Goal: Information Seeking & Learning: Check status

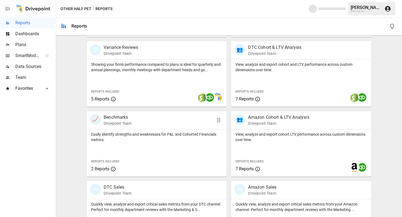
scroll to position [185, 0]
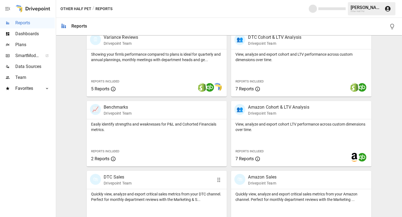
click at [117, 188] on div "🛍 DTC Sales Drivepoint Team" at bounding box center [157, 180] width 140 height 18
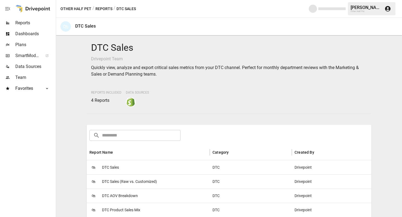
click at [118, 172] on span "DTC Sales" at bounding box center [110, 168] width 17 height 14
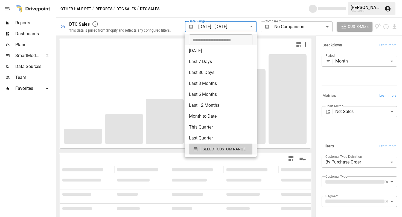
click at [210, 0] on body "**********" at bounding box center [201, 0] width 402 height 0
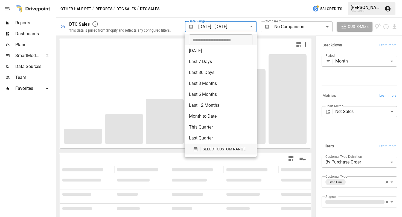
click at [211, 149] on span "SELECT CUSTOM RANGE" at bounding box center [223, 149] width 43 height 7
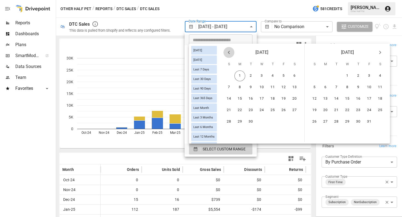
click at [229, 54] on icon "Previous month" at bounding box center [229, 52] width 2 height 3
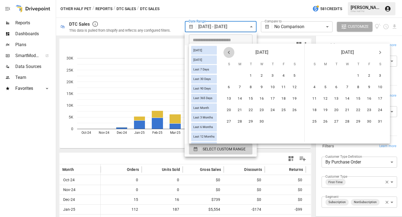
click at [229, 54] on icon "Previous month" at bounding box center [229, 52] width 2 height 3
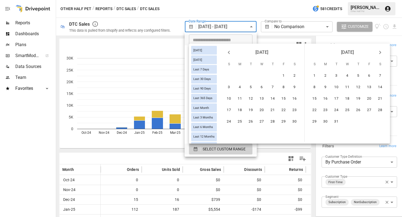
click at [229, 54] on icon "Previous month" at bounding box center [229, 52] width 2 height 3
click at [247, 78] on button "1" at bounding box center [250, 75] width 11 height 11
click at [380, 53] on icon "Next month" at bounding box center [379, 52] width 7 height 7
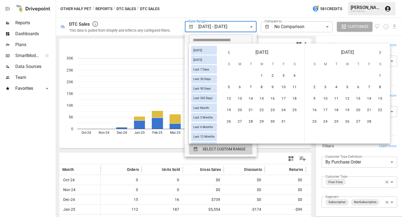
click at [380, 53] on icon "Next month" at bounding box center [379, 52] width 7 height 7
click at [380, 52] on icon "Next month" at bounding box center [380, 52] width 2 height 3
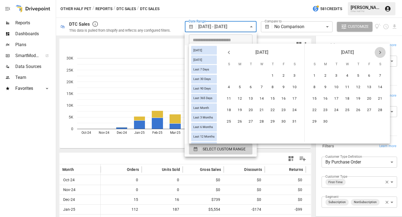
click at [380, 52] on icon "Next month" at bounding box center [380, 52] width 2 height 3
click at [231, 134] on button "31" at bounding box center [228, 133] width 11 height 11
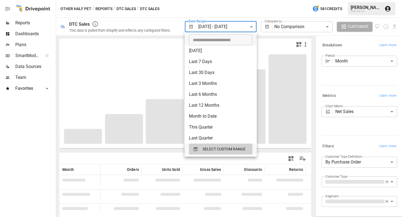
click at [339, 137] on div at bounding box center [201, 108] width 402 height 217
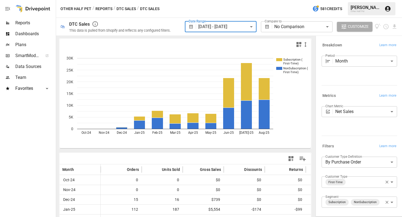
click at [357, 0] on body "**********" at bounding box center [201, 0] width 402 height 0
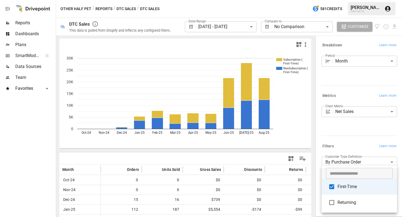
click at [349, 200] on span "Returning" at bounding box center [364, 202] width 55 height 7
type input "**********"
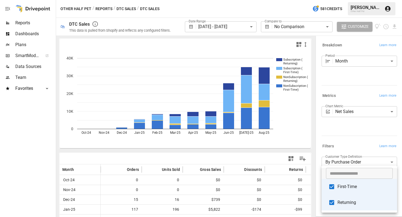
click at [251, 160] on div at bounding box center [201, 108] width 402 height 217
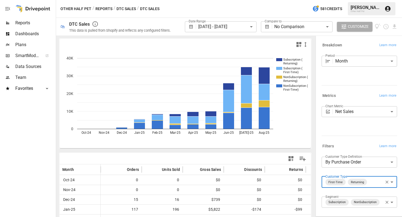
click at [105, 11] on button "Reports" at bounding box center [103, 8] width 17 height 7
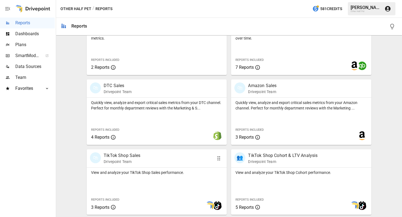
scroll to position [276, 0]
click at [126, 174] on p "View and analyze your TikTok Shop Sales performance." at bounding box center [156, 172] width 131 height 5
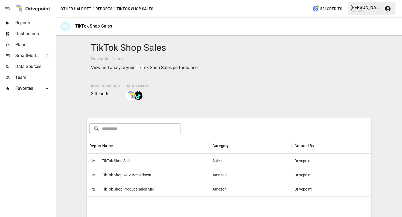
click at [140, 161] on div "🛍 TikTok Shop Sales" at bounding box center [148, 161] width 123 height 14
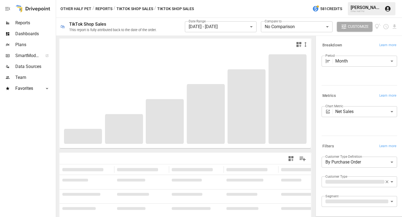
click at [222, 0] on body "**********" at bounding box center [201, 0] width 402 height 0
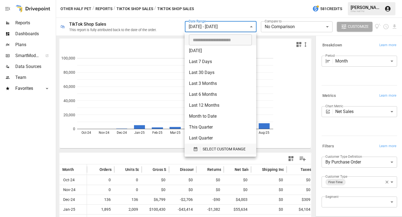
click at [217, 150] on span "SELECT CUSTOM RANGE" at bounding box center [223, 149] width 43 height 7
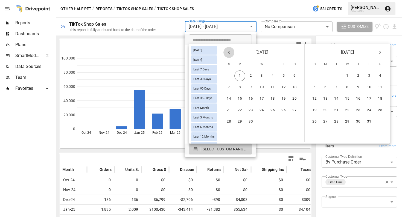
click at [228, 54] on icon "Previous month" at bounding box center [228, 52] width 7 height 7
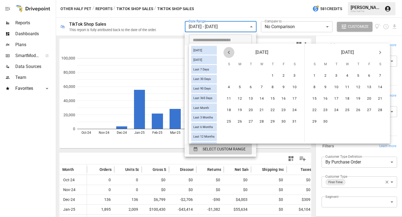
click at [228, 54] on icon "Previous month" at bounding box center [228, 52] width 7 height 7
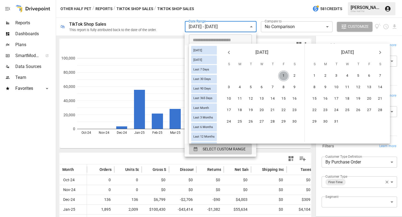
click at [282, 74] on button "1" at bounding box center [283, 75] width 11 height 11
click at [374, 55] on div "[DATE]" at bounding box center [346, 51] width 85 height 15
click at [380, 53] on icon "Next month" at bounding box center [379, 52] width 7 height 7
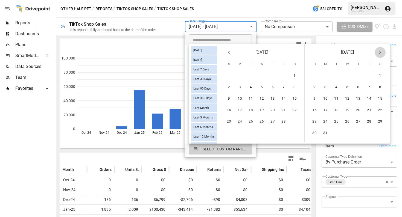
click at [380, 53] on icon "Next month" at bounding box center [379, 52] width 7 height 7
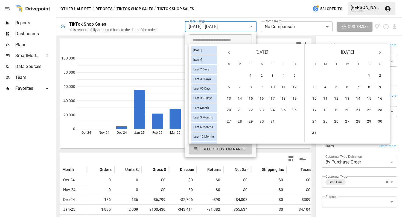
click at [380, 53] on icon "Next month" at bounding box center [379, 52] width 7 height 7
click at [228, 133] on button "31" at bounding box center [228, 133] width 11 height 11
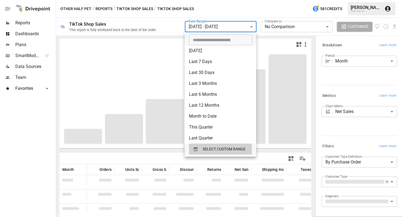
click at [351, 128] on div at bounding box center [201, 108] width 402 height 217
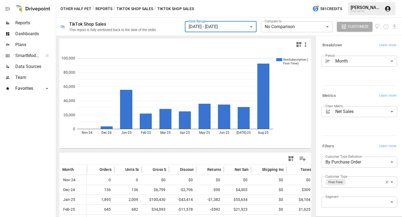
click at [349, 0] on body "**********" at bounding box center [201, 0] width 402 height 0
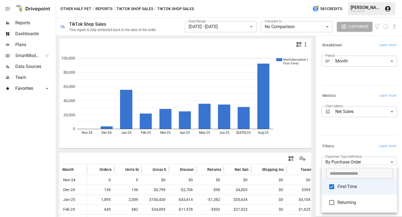
click at [342, 205] on span "Returning" at bounding box center [364, 202] width 55 height 7
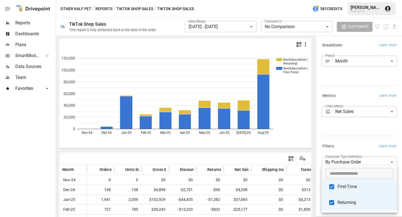
click at [259, 153] on div at bounding box center [201, 108] width 402 height 217
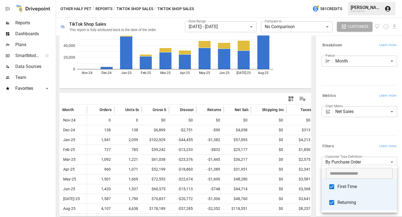
click at [367, 0] on body "**********" at bounding box center [201, 0] width 402 height 0
click at [349, 204] on span "Returning" at bounding box center [364, 202] width 55 height 7
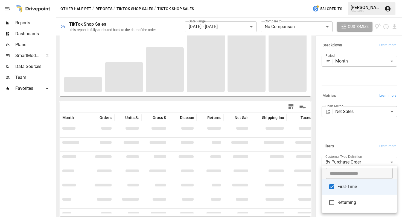
scroll to position [52, 0]
click at [339, 139] on div at bounding box center [201, 108] width 402 height 217
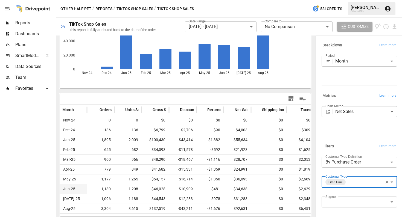
scroll to position [0, 0]
click at [365, 0] on body "**********" at bounding box center [201, 0] width 402 height 0
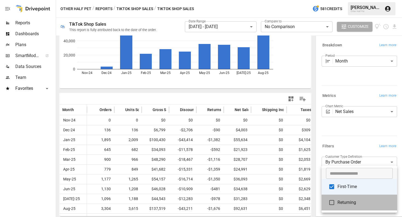
click at [344, 201] on span "Returning" at bounding box center [364, 202] width 55 height 7
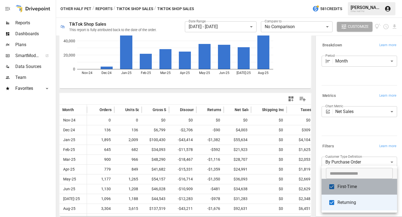
click at [345, 187] on span "First-Time" at bounding box center [364, 187] width 55 height 7
type input "*********"
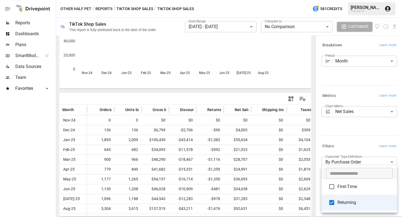
scroll to position [52, 0]
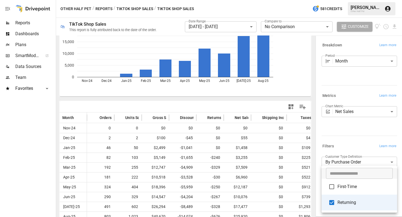
click at [328, 153] on div at bounding box center [201, 108] width 402 height 217
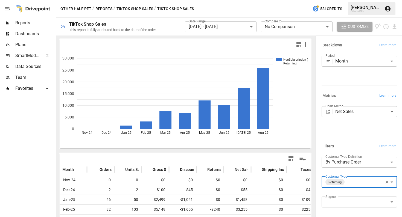
scroll to position [0, 0]
click at [128, 8] on button "TikTok Shop Sales" at bounding box center [134, 8] width 37 height 7
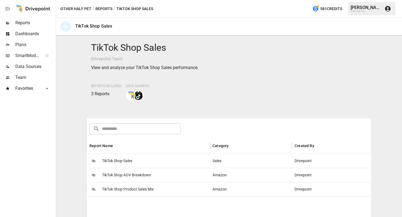
click at [132, 186] on span "TikTok Shop Product Sales Mix" at bounding box center [128, 190] width 52 height 14
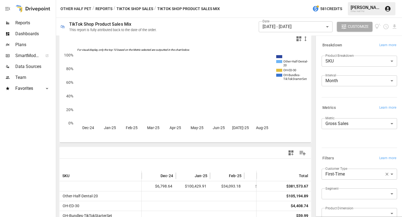
scroll to position [7, 0]
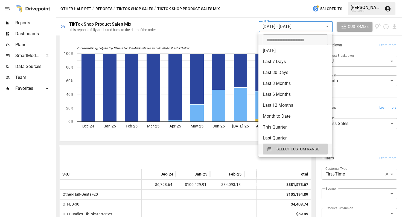
click at [286, 0] on body "Reports Dashboards Plans SmartModel ™ Data Sources Team Favorites Acquisition O…" at bounding box center [201, 0] width 402 height 0
click at [285, 144] on button "SELECT CUSTOM RANGE" at bounding box center [295, 149] width 65 height 11
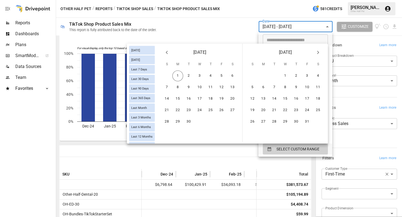
click at [169, 52] on icon "Previous month" at bounding box center [166, 52] width 7 height 7
click at [220, 73] on button "1" at bounding box center [221, 75] width 11 height 11
click at [167, 133] on button "31" at bounding box center [166, 133] width 11 height 11
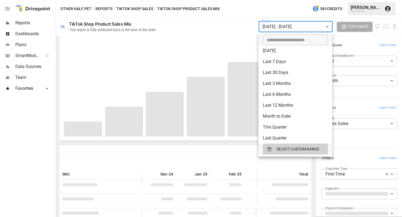
click at [357, 102] on div at bounding box center [201, 108] width 402 height 217
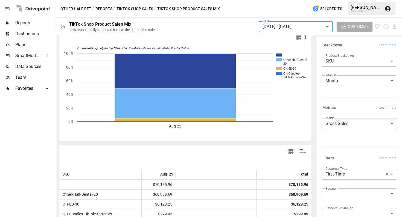
click at [351, 0] on body "**********" at bounding box center [201, 0] width 402 height 0
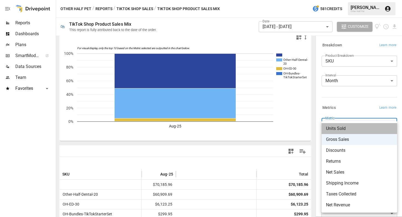
click at [347, 130] on span "Units Sold" at bounding box center [359, 128] width 67 height 7
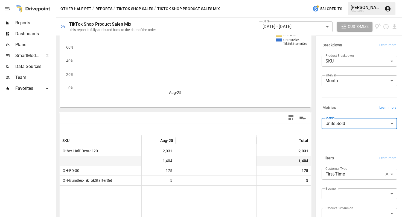
scroll to position [45, 0]
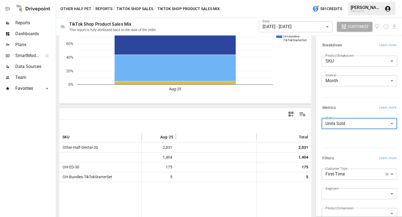
click at [346, 0] on body "**********" at bounding box center [201, 0] width 402 height 0
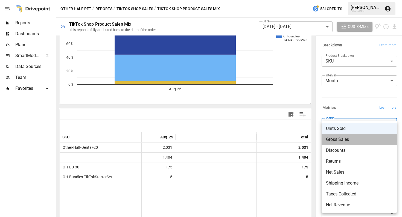
click at [338, 140] on span "Gross Sales" at bounding box center [359, 139] width 67 height 7
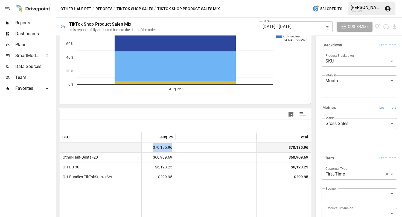
drag, startPoint x: 175, startPoint y: 148, endPoint x: 151, endPoint y: 148, distance: 23.5
click at [151, 148] on div "$70,185.96" at bounding box center [159, 148] width 34 height 10
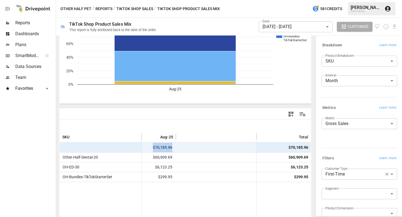
copy span "$70,185.96"
drag, startPoint x: 175, startPoint y: 159, endPoint x: 150, endPoint y: 159, distance: 25.4
click at [150, 159] on div "$60,909.69" at bounding box center [159, 157] width 34 height 10
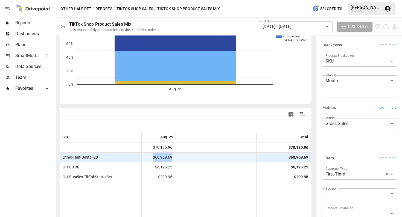
copy span "$60,909.69"
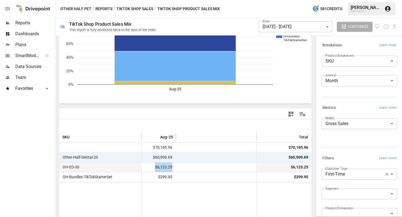
drag, startPoint x: 173, startPoint y: 168, endPoint x: 153, endPoint y: 168, distance: 19.7
click at [153, 168] on div "$6,123.25" at bounding box center [159, 167] width 34 height 10
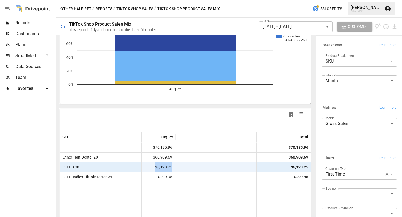
copy span "$6,123.25"
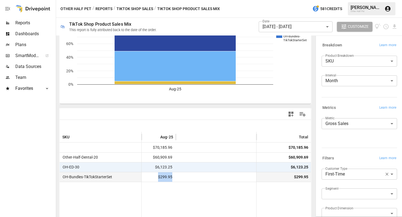
drag, startPoint x: 173, startPoint y: 177, endPoint x: 155, endPoint y: 177, distance: 18.6
click at [155, 177] on div "$299.95" at bounding box center [159, 177] width 34 height 10
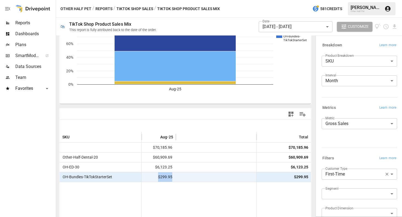
copy span "$299.95"
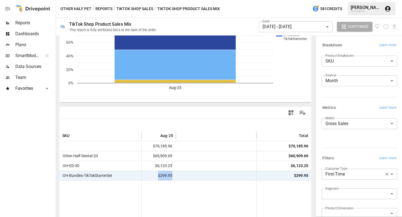
scroll to position [25, 0]
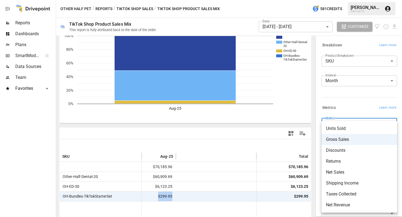
click at [342, 0] on body "**********" at bounding box center [201, 0] width 402 height 0
click at [337, 128] on span "Units Sold" at bounding box center [359, 128] width 67 height 7
type input "**********"
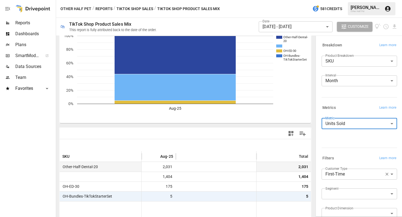
click at [167, 168] on span "2,031" at bounding box center [158, 167] width 29 height 10
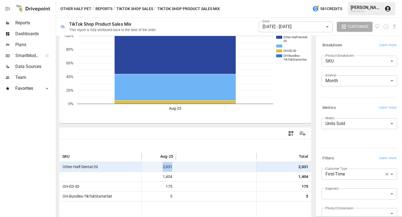
click at [167, 168] on span "2,031" at bounding box center [158, 167] width 29 height 10
copy span "2,031"
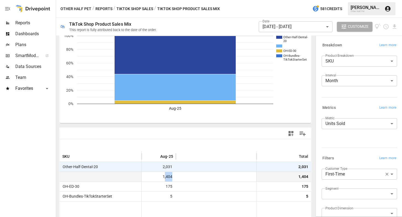
drag, startPoint x: 180, startPoint y: 176, endPoint x: 164, endPoint y: 176, distance: 15.8
click at [164, 176] on div "1,404 1,404" at bounding box center [185, 177] width 251 height 10
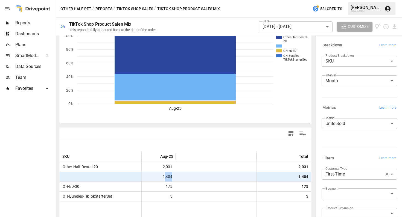
click at [178, 176] on div at bounding box center [216, 177] width 80 height 10
drag, startPoint x: 178, startPoint y: 176, endPoint x: 158, endPoint y: 176, distance: 20.2
click at [158, 176] on div "1,404 1,404" at bounding box center [185, 177] width 251 height 10
copy span "1,404"
click at [342, 0] on body "**********" at bounding box center [201, 0] width 402 height 0
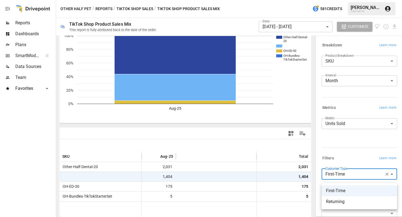
click at [336, 199] on span "Returning" at bounding box center [359, 202] width 67 height 7
type input "*********"
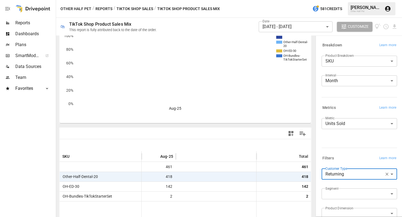
scroll to position [21, 0]
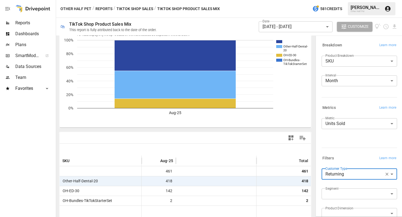
click at [335, 0] on body "**********" at bounding box center [201, 0] width 402 height 0
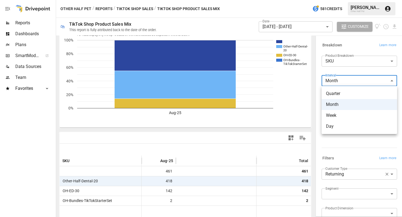
drag, startPoint x: 347, startPoint y: 140, endPoint x: 347, endPoint y: 136, distance: 3.8
click at [347, 140] on div at bounding box center [201, 108] width 402 height 217
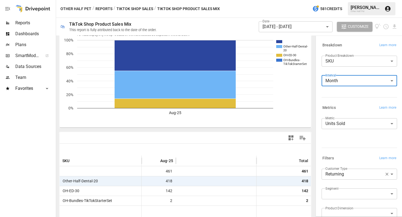
click at [342, 0] on body "**********" at bounding box center [201, 0] width 402 height 0
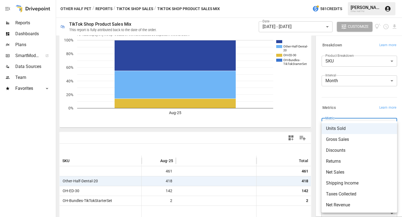
click at [339, 138] on span "Gross Sales" at bounding box center [359, 139] width 67 height 7
type input "**********"
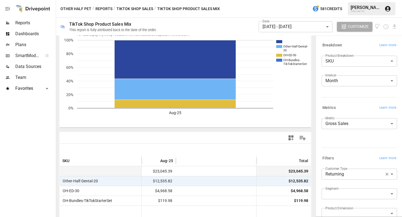
click at [167, 171] on span "$23,045.39" at bounding box center [158, 172] width 29 height 10
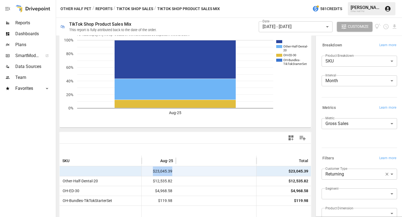
click at [167, 171] on span "$23,045.39" at bounding box center [158, 172] width 29 height 10
click at [174, 169] on div "$23,045.39" at bounding box center [159, 171] width 34 height 10
drag, startPoint x: 174, startPoint y: 170, endPoint x: 150, endPoint y: 171, distance: 24.6
click at [150, 171] on div "$23,045.39" at bounding box center [159, 171] width 34 height 10
copy span "$23,045.39"
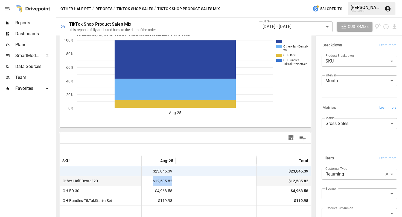
drag, startPoint x: 175, startPoint y: 180, endPoint x: 151, endPoint y: 180, distance: 24.0
click at [150, 180] on div "Other-Half-Dental-20 $12,535.82 $12,535.82" at bounding box center [185, 181] width 251 height 10
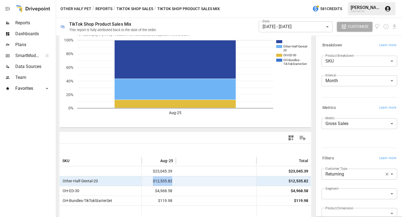
click at [187, 183] on div at bounding box center [216, 181] width 80 height 10
drag, startPoint x: 185, startPoint y: 182, endPoint x: 148, endPoint y: 182, distance: 37.2
click at [148, 182] on div "Other-Half-Dental-20 $12,535.82 $12,535.82" at bounding box center [185, 181] width 251 height 10
copy span "$12,535.82"
drag, startPoint x: 175, startPoint y: 191, endPoint x: 152, endPoint y: 192, distance: 23.0
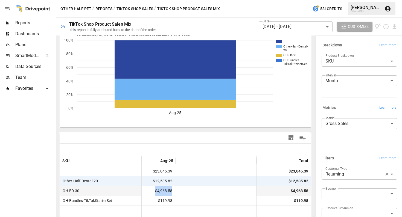
click at [152, 192] on div "$4,968.58" at bounding box center [159, 191] width 34 height 10
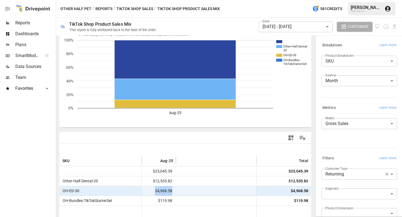
copy span "$4,968.58"
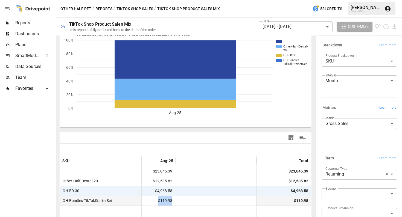
drag, startPoint x: 186, startPoint y: 201, endPoint x: 155, endPoint y: 201, distance: 31.1
click at [155, 201] on div "OH-Bundles-TikTokStarterSet $119.98 $119.98" at bounding box center [185, 201] width 251 height 10
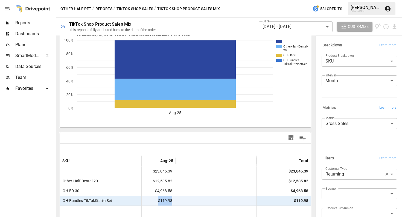
copy span "$119.98"
click at [142, 8] on button "TikTok Shop Sales" at bounding box center [134, 8] width 37 height 7
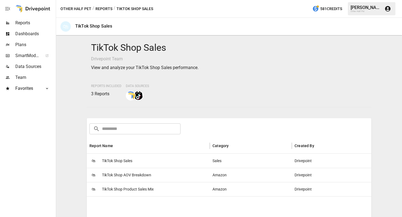
click at [115, 160] on span "TikTok Shop Sales" at bounding box center [117, 161] width 30 height 14
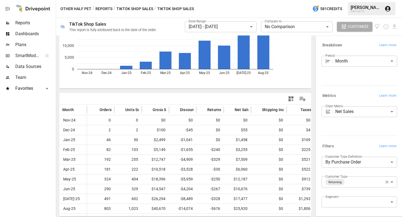
scroll to position [60, 0]
drag, startPoint x: 195, startPoint y: 207, endPoint x: 165, endPoint y: 208, distance: 30.1
click at [165, 208] on div "Aug-25 803 1,023 $40,670 -$14,074 -$676 $25,920 $0 $1,806 $27,725 -$9" at bounding box center [348, 209] width 576 height 10
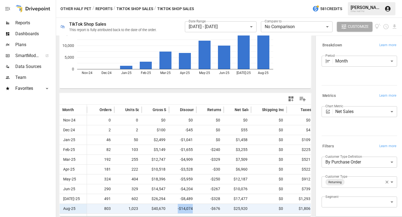
click at [194, 209] on div "-$14,074" at bounding box center [182, 209] width 27 height 10
drag, startPoint x: 194, startPoint y: 209, endPoint x: 177, endPoint y: 209, distance: 17.5
click at [176, 209] on div "-$14,074" at bounding box center [182, 209] width 27 height 10
click at [396, 25] on icon "Download report" at bounding box center [394, 26] width 6 height 6
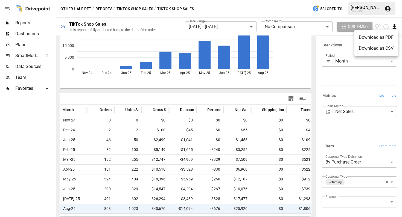
click at [381, 50] on li "Download as CSV" at bounding box center [375, 48] width 43 height 11
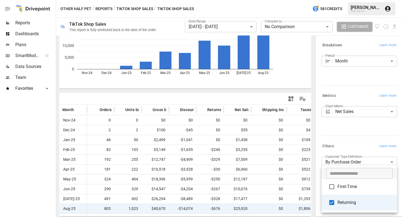
click at [352, 0] on body "**********" at bounding box center [201, 0] width 402 height 0
click at [343, 189] on span "First-Time" at bounding box center [364, 187] width 55 height 7
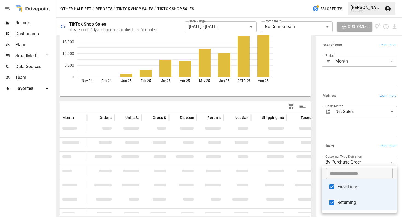
scroll to position [52, 0]
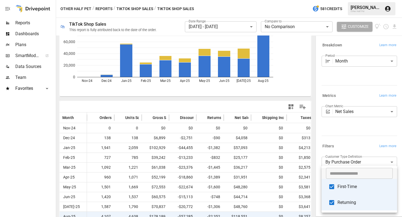
click at [352, 131] on div at bounding box center [201, 108] width 402 height 217
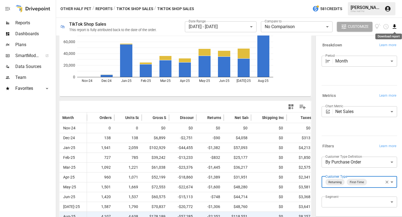
click at [395, 28] on icon "Download report" at bounding box center [394, 26] width 6 height 6
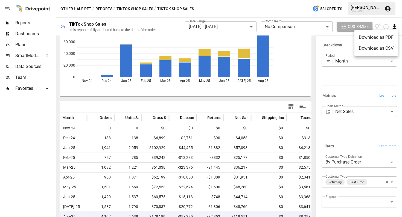
click at [373, 49] on li "Download as CSV" at bounding box center [375, 48] width 43 height 11
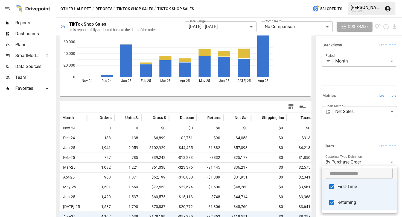
click at [372, 0] on body "**********" at bounding box center [201, 0] width 402 height 0
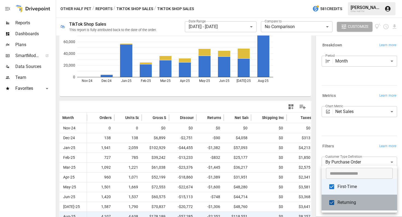
click at [350, 200] on span "Returning" at bounding box center [364, 202] width 55 height 7
type input "**********"
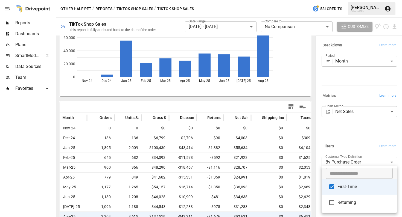
click at [359, 136] on div at bounding box center [201, 108] width 402 height 217
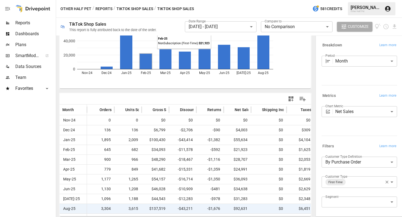
click at [98, 9] on button "Reports" at bounding box center [103, 8] width 17 height 7
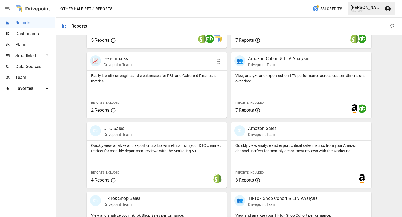
scroll to position [276, 0]
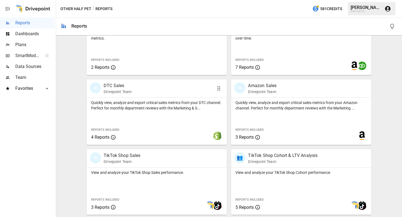
click at [133, 113] on div "Quickly view, analyze and export critical sales metrics from your DTC channel. …" at bounding box center [157, 121] width 140 height 47
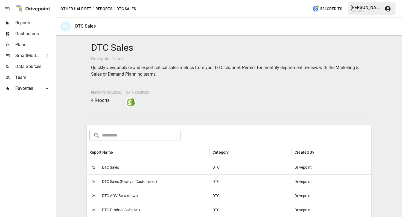
click at [123, 169] on div "🛍 DTC Sales" at bounding box center [148, 167] width 123 height 14
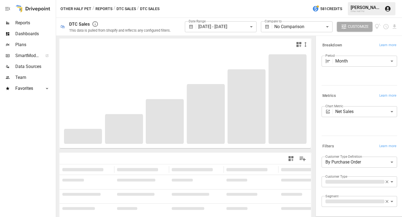
click at [212, 0] on body "**********" at bounding box center [201, 0] width 402 height 0
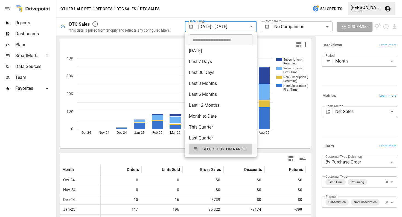
click at [281, 148] on div at bounding box center [201, 108] width 402 height 217
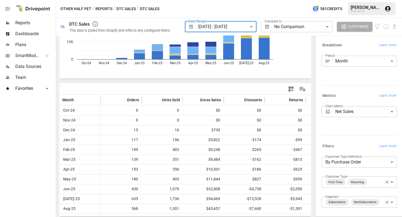
scroll to position [70, 0]
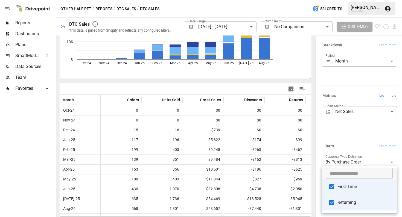
click at [374, 0] on body "**********" at bounding box center [201, 0] width 402 height 0
click at [348, 186] on span "First-Time" at bounding box center [364, 187] width 55 height 7
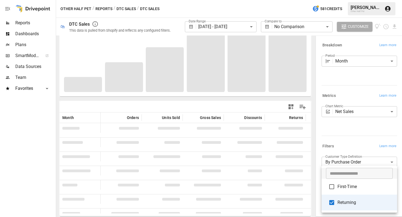
scroll to position [52, 0]
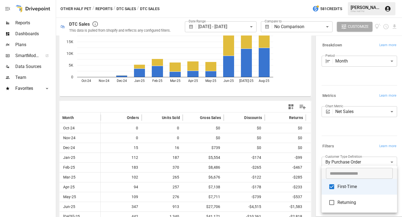
click at [344, 138] on div at bounding box center [201, 108] width 402 height 217
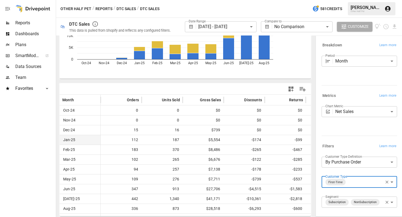
scroll to position [70, 0]
click at [349, 0] on body "**********" at bounding box center [201, 0] width 402 height 0
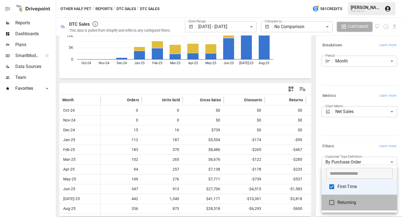
click at [340, 201] on span "Returning" at bounding box center [364, 202] width 55 height 7
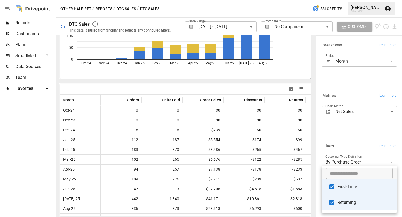
click at [344, 186] on span "First-Time" at bounding box center [364, 187] width 55 height 7
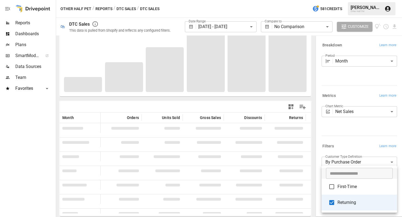
scroll to position [52, 0]
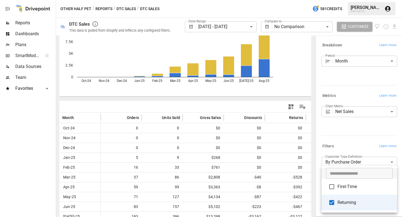
click at [329, 140] on div at bounding box center [201, 108] width 402 height 217
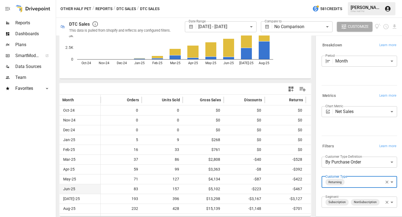
scroll to position [70, 0]
click at [373, 0] on body "**********" at bounding box center [201, 0] width 402 height 0
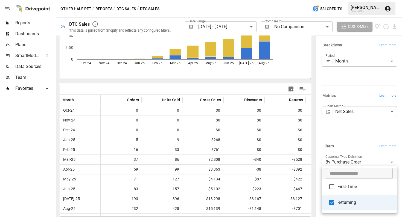
click at [352, 189] on span "First-Time" at bounding box center [364, 187] width 55 height 7
type input "**********"
click at [360, 140] on div at bounding box center [201, 108] width 402 height 217
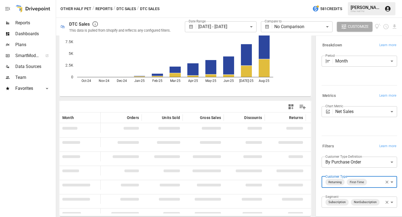
scroll to position [52, 0]
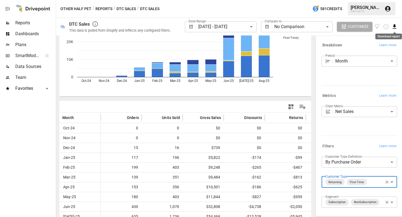
click at [393, 29] on icon "Download report" at bounding box center [394, 26] width 4 height 4
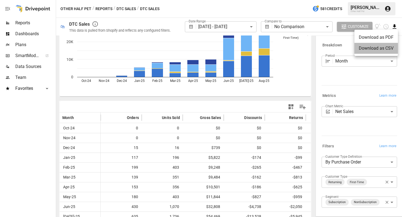
click at [372, 50] on li "Download as CSV" at bounding box center [375, 48] width 43 height 11
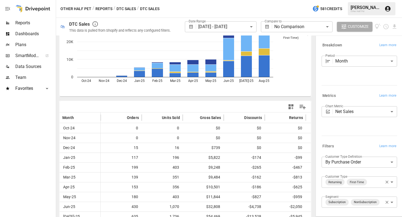
click at [122, 9] on button "DTC Sales" at bounding box center [125, 8] width 19 height 7
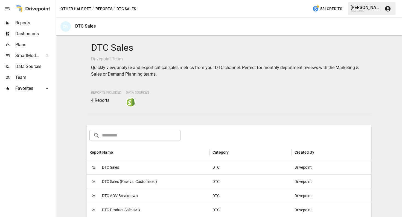
click at [122, 208] on span "DTC Product Sales Mix" at bounding box center [121, 210] width 38 height 14
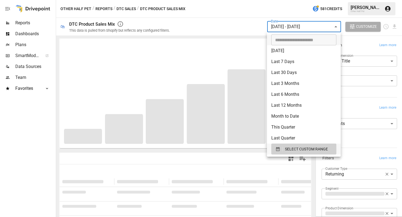
click at [285, 0] on body "**********" at bounding box center [201, 0] width 402 height 0
click at [290, 148] on span "SELECT CUSTOM RANGE" at bounding box center [306, 149] width 43 height 7
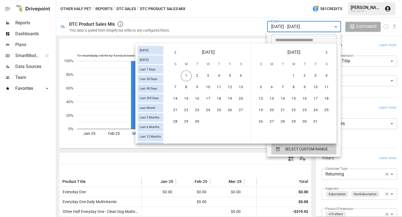
click at [175, 51] on icon "Previous month" at bounding box center [175, 52] width 7 height 7
click at [231, 75] on button "1" at bounding box center [229, 75] width 11 height 11
click at [174, 133] on button "31" at bounding box center [174, 133] width 11 height 11
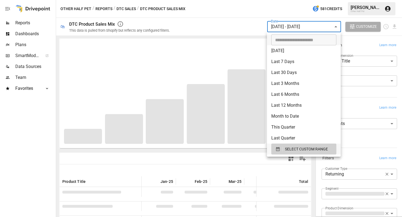
click at [195, 147] on div at bounding box center [201, 108] width 402 height 217
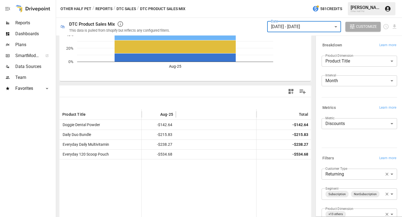
scroll to position [68, 0]
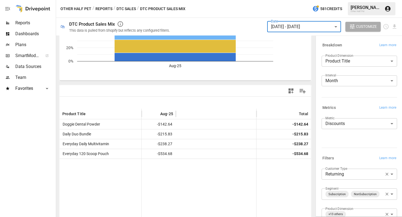
click at [350, 0] on body "**********" at bounding box center [201, 0] width 402 height 0
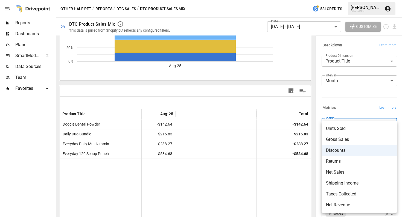
click at [350, 126] on span "Units Sold" at bounding box center [359, 128] width 67 height 7
type input "**********"
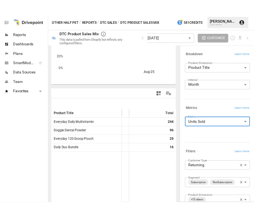
scroll to position [0, 0]
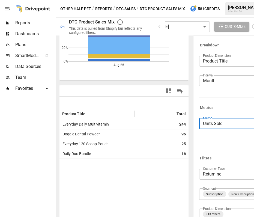
click at [224, 0] on body "**********" at bounding box center [127, 0] width 254 height 0
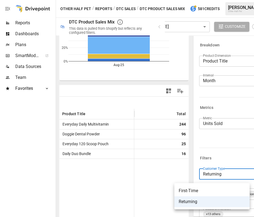
click at [213, 190] on span "First-Time" at bounding box center [212, 191] width 67 height 7
type input "**********"
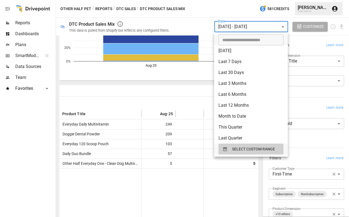
click at [253, 0] on body "**********" at bounding box center [174, 0] width 349 height 0
click at [247, 150] on span "SELECT CUSTOM RANGE" at bounding box center [253, 149] width 43 height 7
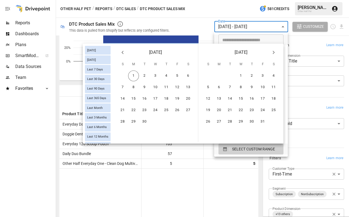
click at [123, 52] on icon "Previous month" at bounding box center [122, 52] width 7 height 7
click at [219, 73] on button "1" at bounding box center [219, 75] width 11 height 11
click at [228, 121] on button "30" at bounding box center [230, 121] width 11 height 11
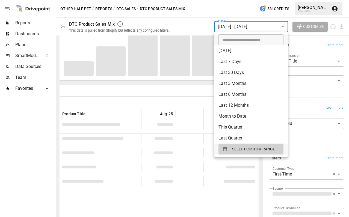
click at [227, 194] on div at bounding box center [174, 108] width 349 height 217
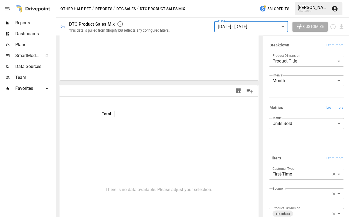
click at [240, 0] on body "**********" at bounding box center [174, 0] width 349 height 0
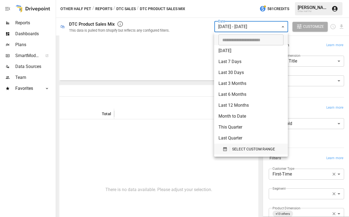
click at [241, 152] on span "SELECT CUSTOM RANGE" at bounding box center [253, 149] width 43 height 7
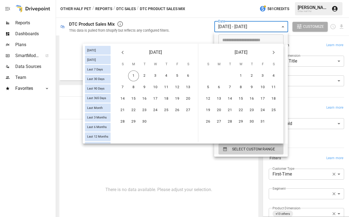
click at [120, 52] on icon "Previous month" at bounding box center [122, 52] width 7 height 7
click at [176, 75] on button "1" at bounding box center [177, 75] width 11 height 11
click at [123, 133] on button "31" at bounding box center [122, 133] width 11 height 11
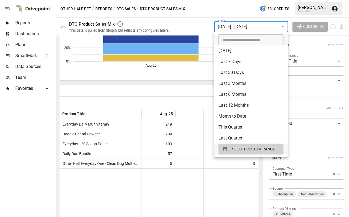
click at [180, 189] on div at bounding box center [174, 108] width 349 height 217
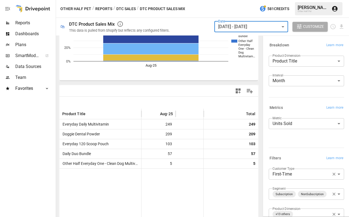
click at [123, 11] on button "DTC Sales" at bounding box center [125, 8] width 19 height 7
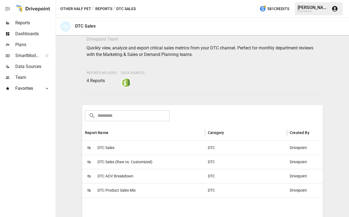
scroll to position [30, 0]
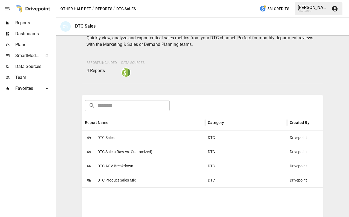
click at [108, 138] on span "DTC Sales" at bounding box center [106, 138] width 17 height 14
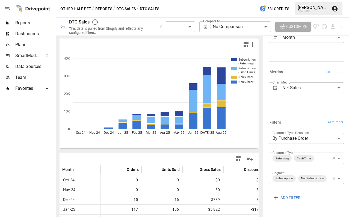
scroll to position [33, 0]
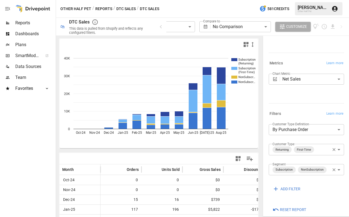
click at [323, 0] on body "**********" at bounding box center [174, 0] width 349 height 0
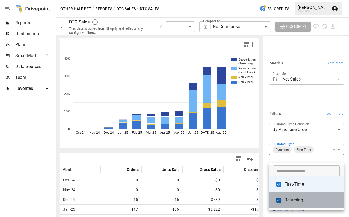
click at [289, 198] on span "Returning" at bounding box center [312, 200] width 55 height 7
type input "**********"
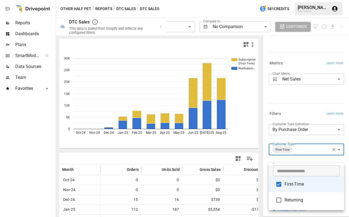
click at [288, 107] on div at bounding box center [174, 108] width 349 height 217
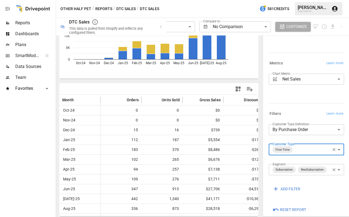
scroll to position [70, 0]
click at [125, 9] on button "DTC Sales" at bounding box center [125, 8] width 19 height 7
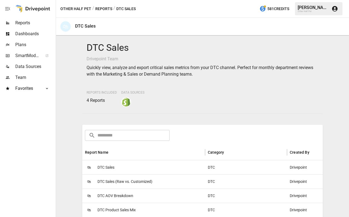
click at [117, 163] on div "🛍 DTC Sales" at bounding box center [143, 167] width 123 height 14
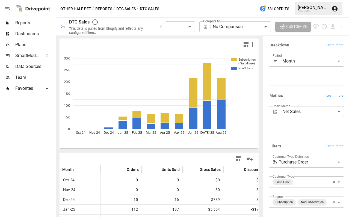
click at [125, 11] on button "DTC Sales" at bounding box center [125, 8] width 19 height 7
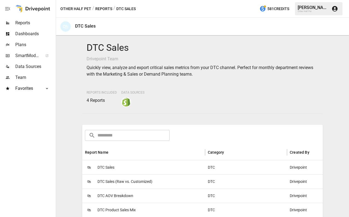
click at [126, 208] on span "DTC Product Sales Mix" at bounding box center [117, 210] width 38 height 14
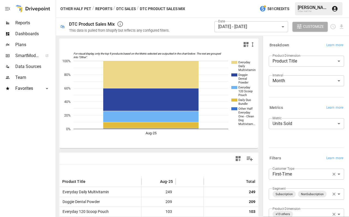
click at [299, 0] on body "**********" at bounding box center [174, 0] width 349 height 0
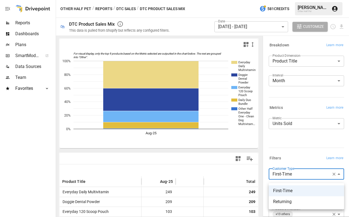
click at [294, 141] on div at bounding box center [174, 108] width 349 height 217
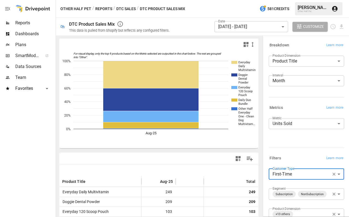
click at [295, 0] on body "**********" at bounding box center [174, 0] width 349 height 0
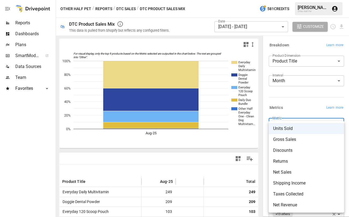
click at [287, 138] on span "Gross Sales" at bounding box center [306, 139] width 67 height 7
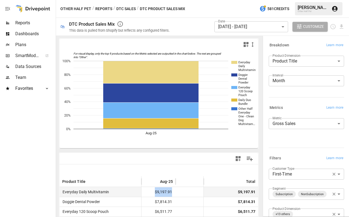
drag, startPoint x: 175, startPoint y: 192, endPoint x: 151, endPoint y: 192, distance: 23.2
click at [151, 192] on div "$9,197.91" at bounding box center [159, 192] width 34 height 10
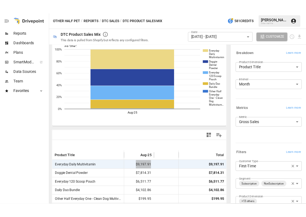
scroll to position [24, 0]
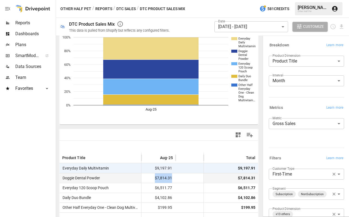
drag, startPoint x: 175, startPoint y: 177, endPoint x: 150, endPoint y: 177, distance: 25.1
click at [150, 177] on div "$7,814.31" at bounding box center [159, 178] width 34 height 10
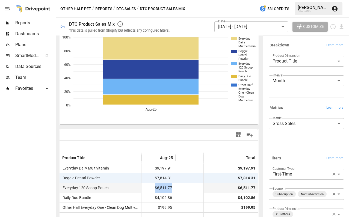
drag, startPoint x: 177, startPoint y: 189, endPoint x: 145, endPoint y: 189, distance: 31.4
click at [145, 189] on div "Everyday 120 Scoop Pouch $6,511.77 $6,511.77" at bounding box center [159, 188] width 199 height 10
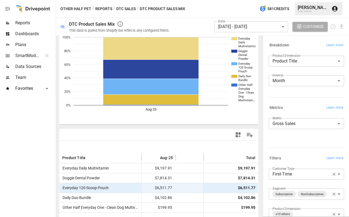
click at [185, 188] on div at bounding box center [190, 188] width 28 height 10
drag, startPoint x: 183, startPoint y: 188, endPoint x: 153, endPoint y: 188, distance: 30.3
click at [151, 188] on div "Everyday 120 Scoop Pouch $6,511.77 $6,511.77" at bounding box center [159, 188] width 199 height 10
click at [174, 186] on div "$6,511.77" at bounding box center [159, 188] width 34 height 10
drag, startPoint x: 174, startPoint y: 186, endPoint x: 151, endPoint y: 188, distance: 22.8
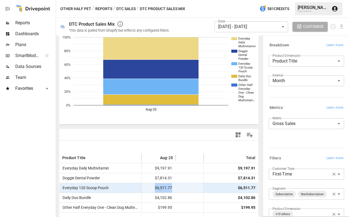
click at [151, 188] on div "$6,511.77" at bounding box center [159, 188] width 34 height 10
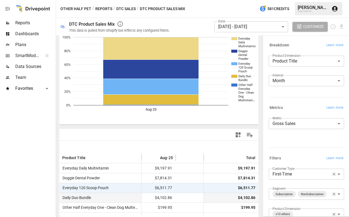
click at [181, 197] on div at bounding box center [190, 198] width 28 height 10
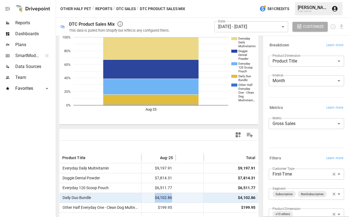
drag, startPoint x: 179, startPoint y: 199, endPoint x: 147, endPoint y: 199, distance: 32.0
click at [147, 199] on div "Daily Duo Bundle $4,102.86 $4,102.86" at bounding box center [159, 198] width 199 height 10
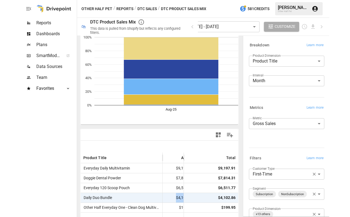
scroll to position [0, 0]
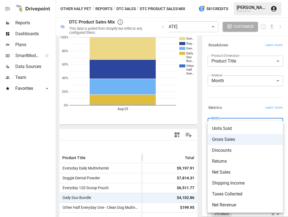
click at [243, 0] on body "**********" at bounding box center [144, 0] width 288 height 0
click at [232, 131] on span "Units Sold" at bounding box center [245, 128] width 67 height 7
type input "**********"
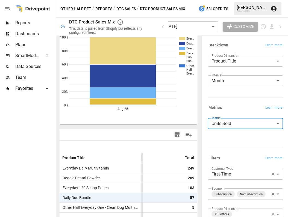
click at [252, 0] on body "**********" at bounding box center [144, 0] width 288 height 0
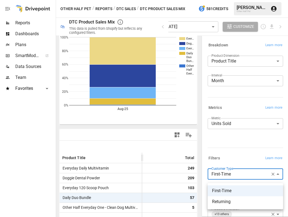
click at [241, 201] on span "Returning" at bounding box center [245, 202] width 67 height 7
type input "*********"
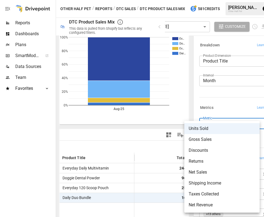
click at [243, 0] on body "**********" at bounding box center [132, 0] width 264 height 0
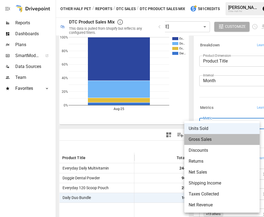
click at [226, 141] on span "Gross Sales" at bounding box center [222, 139] width 67 height 7
type input "**********"
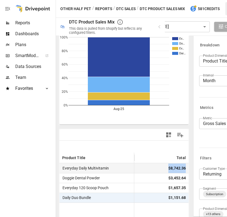
drag, startPoint x: 187, startPoint y: 167, endPoint x: 162, endPoint y: 167, distance: 25.4
click at [162, 167] on div "$8,742.36" at bounding box center [161, 168] width 55 height 10
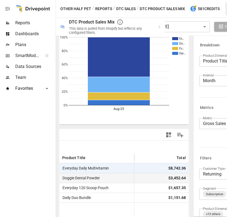
click at [182, 179] on div "$3,452.64" at bounding box center [177, 178] width 17 height 10
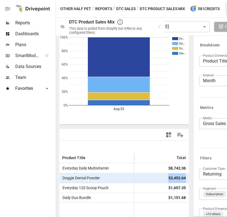
drag, startPoint x: 186, startPoint y: 178, endPoint x: 158, endPoint y: 178, distance: 28.1
click at [158, 178] on div "$3,452.64" at bounding box center [161, 178] width 55 height 10
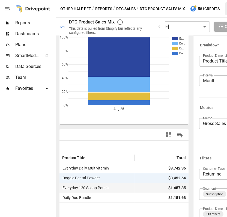
click at [180, 189] on div "$1,657.35" at bounding box center [177, 188] width 17 height 10
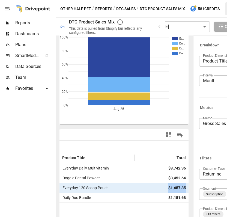
drag, startPoint x: 186, startPoint y: 189, endPoint x: 161, endPoint y: 189, distance: 25.7
click at [161, 189] on div "$1,657.35" at bounding box center [161, 188] width 55 height 10
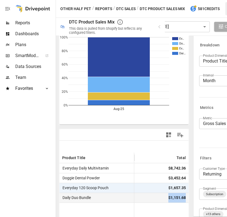
drag, startPoint x: 186, startPoint y: 198, endPoint x: 155, endPoint y: 198, distance: 30.3
click at [155, 198] on div "$1,151.68" at bounding box center [161, 198] width 55 height 10
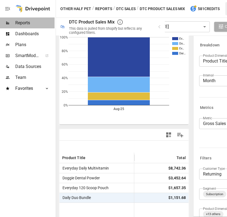
click at [21, 22] on span "Reports" at bounding box center [34, 23] width 39 height 7
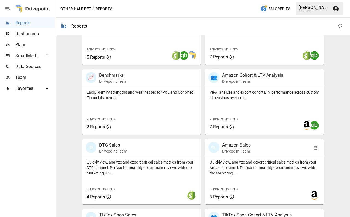
scroll to position [226, 0]
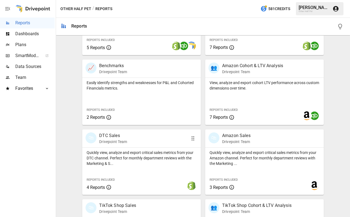
click at [138, 147] on div "🛍 DTC Sales Drivepoint Team" at bounding box center [141, 139] width 119 height 18
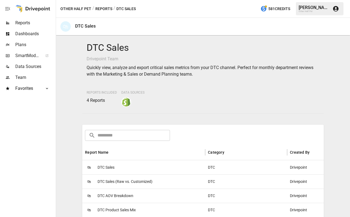
click at [111, 164] on span "DTC Sales" at bounding box center [106, 168] width 17 height 14
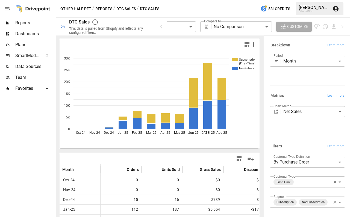
click at [298, 0] on body "**********" at bounding box center [175, 0] width 350 height 0
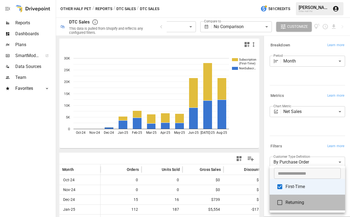
click at [292, 201] on span "Returning" at bounding box center [313, 202] width 55 height 7
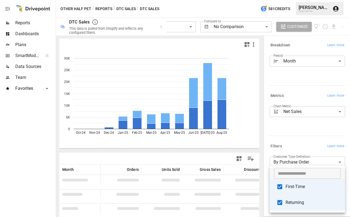
click at [291, 189] on span "First-Time" at bounding box center [313, 187] width 55 height 7
type input "*********"
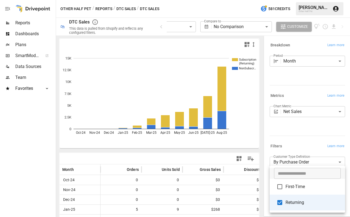
click at [290, 145] on div at bounding box center [175, 108] width 350 height 217
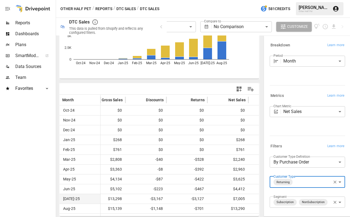
scroll to position [0, 101]
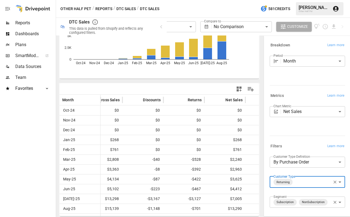
click at [98, 9] on button "Reports" at bounding box center [103, 8] width 17 height 7
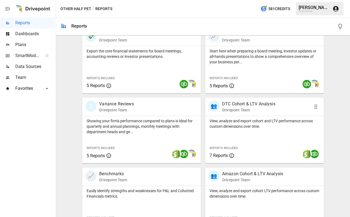
scroll to position [128, 0]
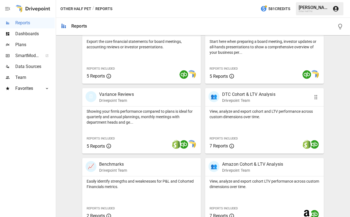
click at [234, 114] on p "View, analyze and export cohort and LTV performance across custom dimensions ov…" at bounding box center [265, 114] width 110 height 11
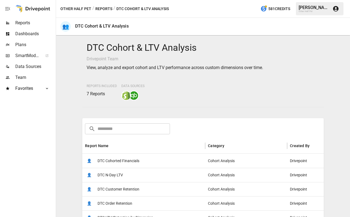
click at [136, 163] on span "DTC Cohorted Financials" at bounding box center [119, 161] width 42 height 14
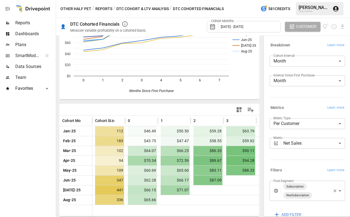
click at [148, 9] on button "DTC Cohort & LTV Analysis" at bounding box center [142, 8] width 52 height 7
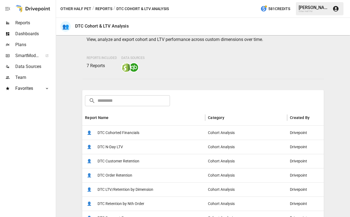
scroll to position [29, 0]
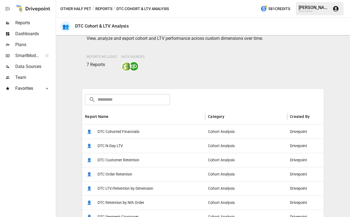
click at [121, 174] on span "DTC Order Retention" at bounding box center [115, 174] width 35 height 14
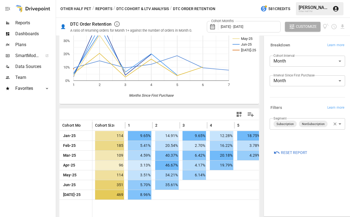
scroll to position [44, 0]
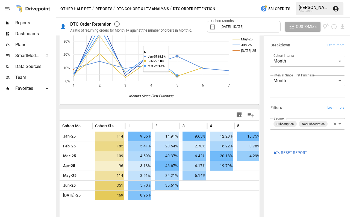
click at [147, 8] on button "DTC Cohort & LTV Analysis" at bounding box center [142, 8] width 52 height 7
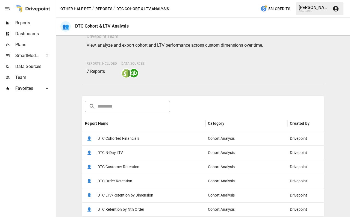
scroll to position [24, 0]
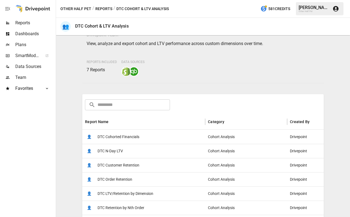
click at [172, 165] on div "👤 DTC Customer Retention" at bounding box center [143, 165] width 123 height 14
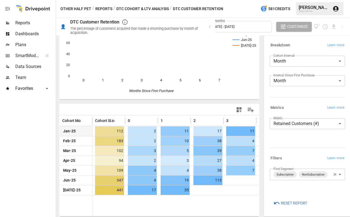
scroll to position [49, 0]
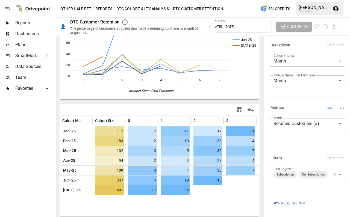
click at [302, 0] on body "**********" at bounding box center [175, 0] width 350 height 0
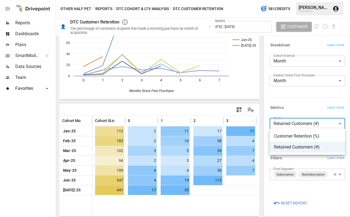
click at [298, 135] on span "Customer Retention (%)" at bounding box center [307, 136] width 67 height 7
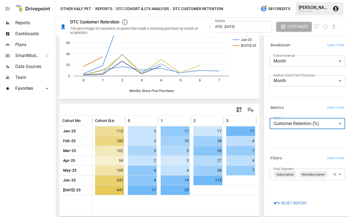
type input "**********"
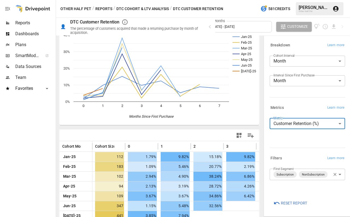
scroll to position [22, 0]
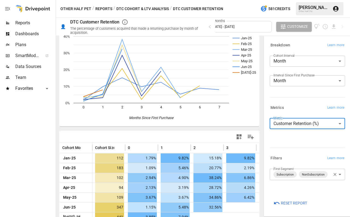
click at [145, 13] on div "Other Half Pet / Reports / DTC Cohort & LTV Analysis / DTC Customer Retention 5…" at bounding box center [203, 8] width 294 height 17
click at [145, 9] on button "DTC Cohort & LTV Analysis" at bounding box center [142, 8] width 52 height 7
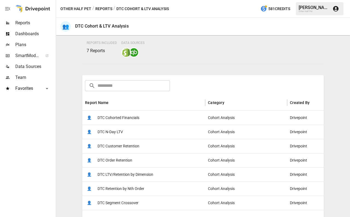
scroll to position [45, 0]
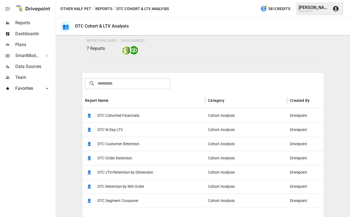
click at [137, 169] on span "DTC LTV/Retention by Dimension" at bounding box center [126, 173] width 56 height 14
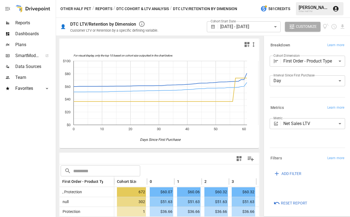
click at [298, 76] on label "Interval Since First Purchase" at bounding box center [293, 75] width 41 height 5
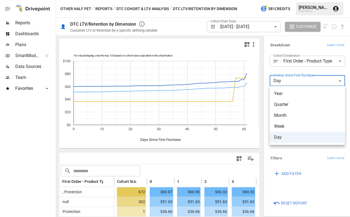
click at [297, 0] on body "**********" at bounding box center [175, 0] width 350 height 0
click at [282, 117] on span "Month" at bounding box center [307, 115] width 67 height 7
type input "*****"
